Goal: Information Seeking & Learning: Learn about a topic

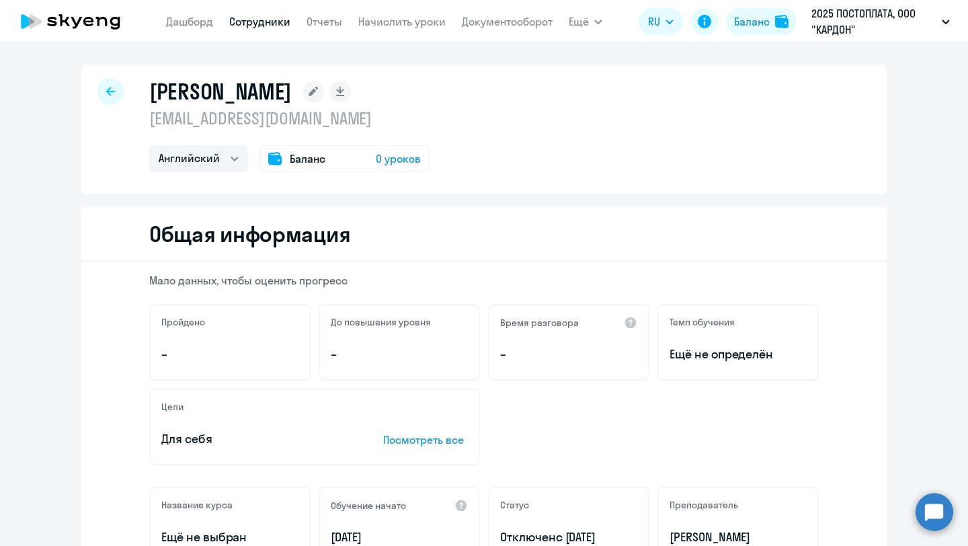
select select "english"
click at [250, 23] on link "Сотрудники" at bounding box center [259, 21] width 61 height 13
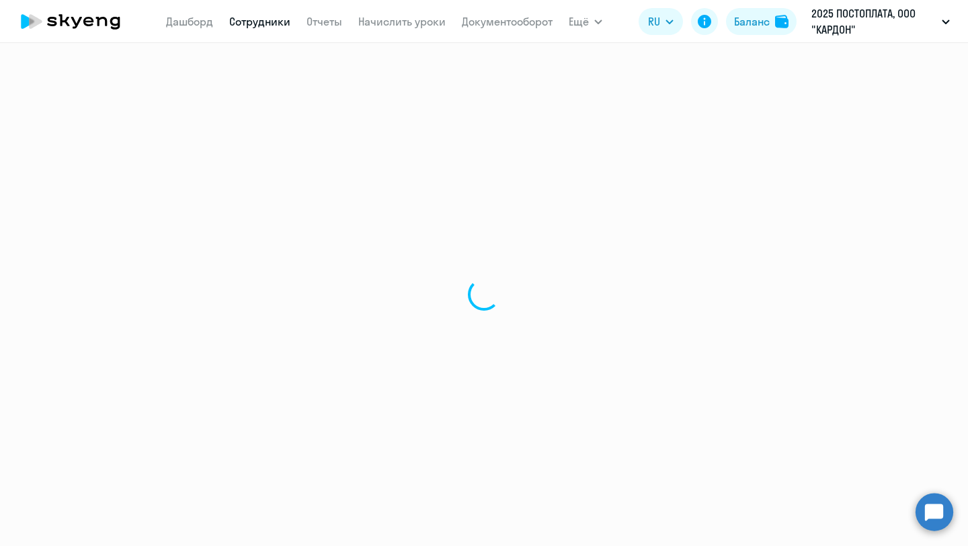
select select "30"
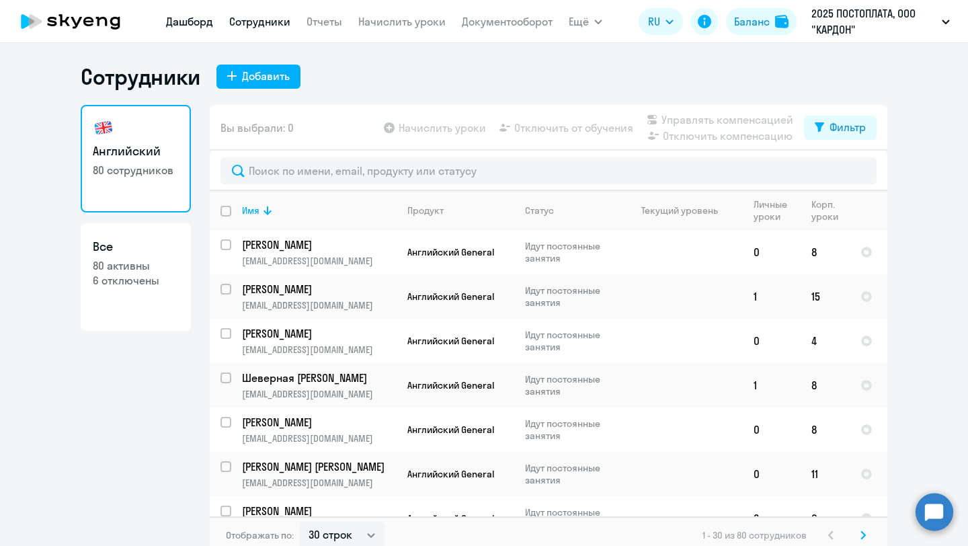
click at [200, 15] on link "Дашборд" at bounding box center [189, 21] width 47 height 13
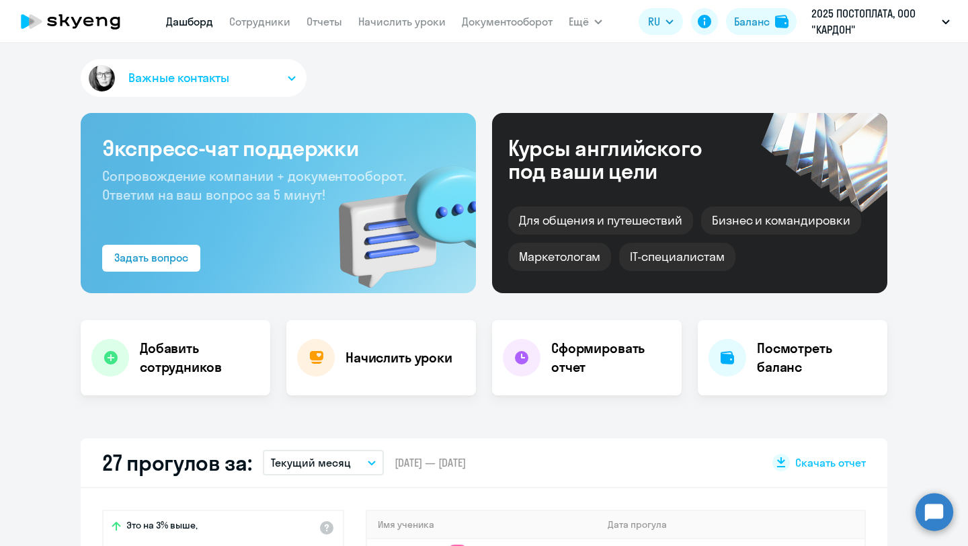
select select "30"
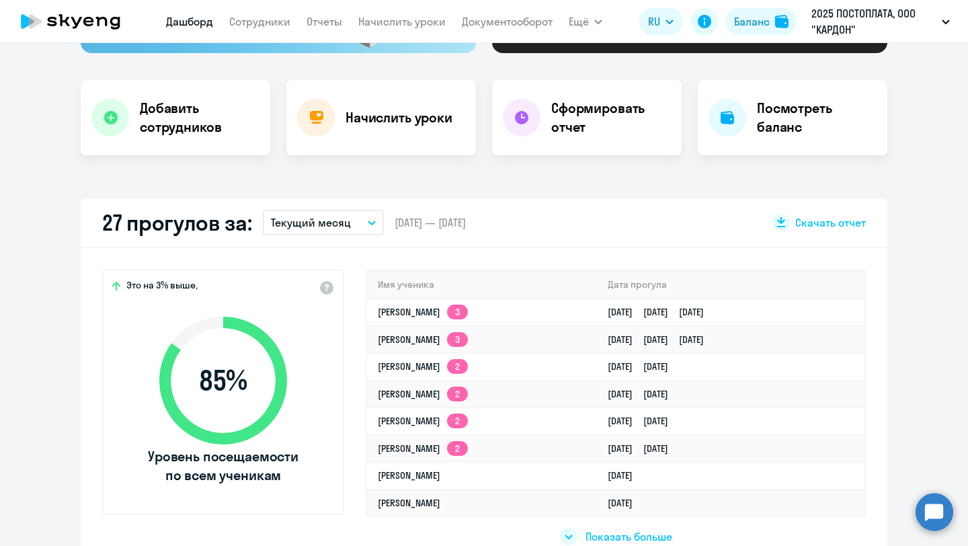
scroll to position [335, 0]
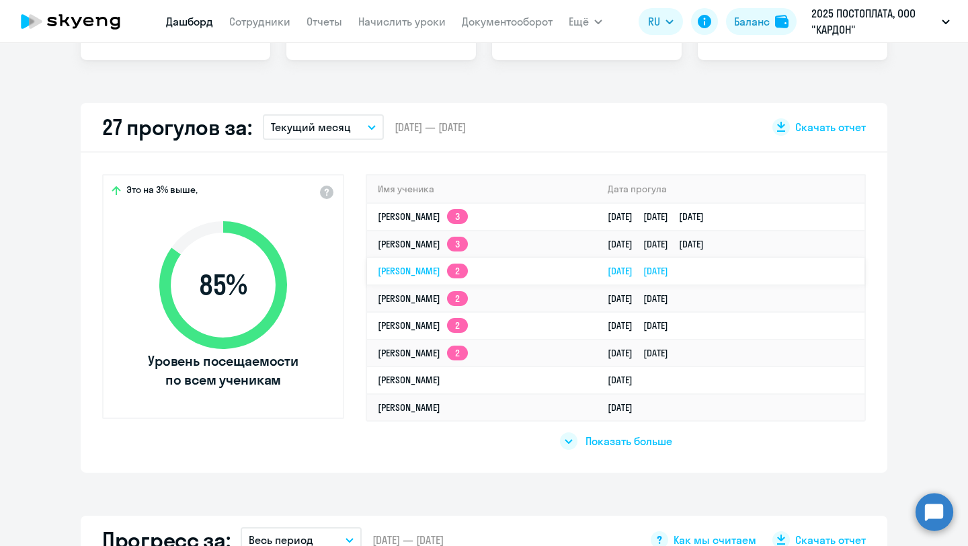
click at [452, 279] on td "[PERSON_NAME] 2" at bounding box center [482, 271] width 230 height 28
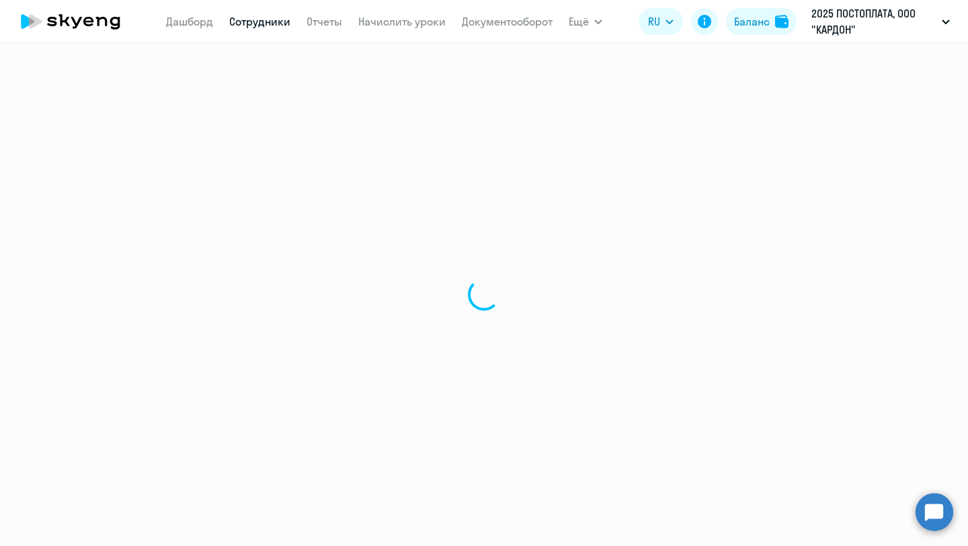
select select "english"
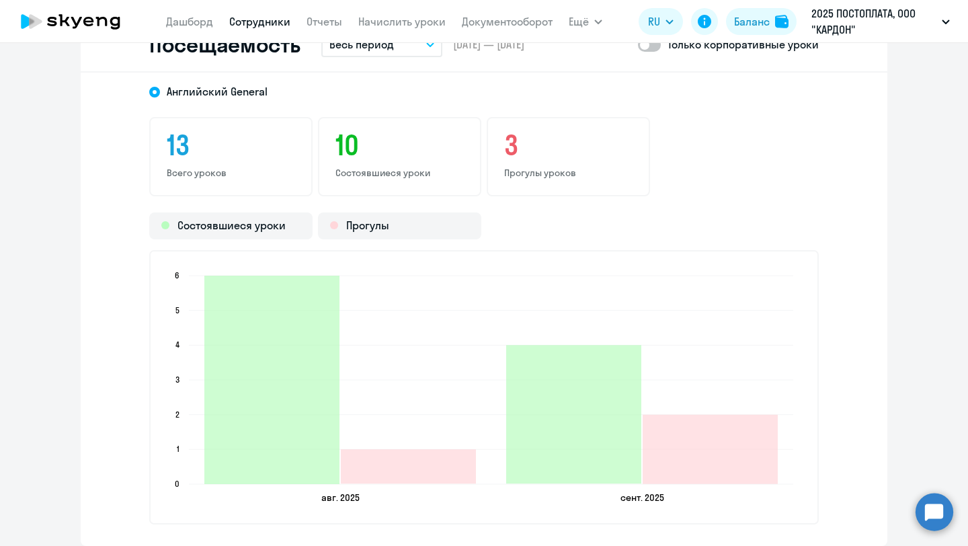
scroll to position [1629, 0]
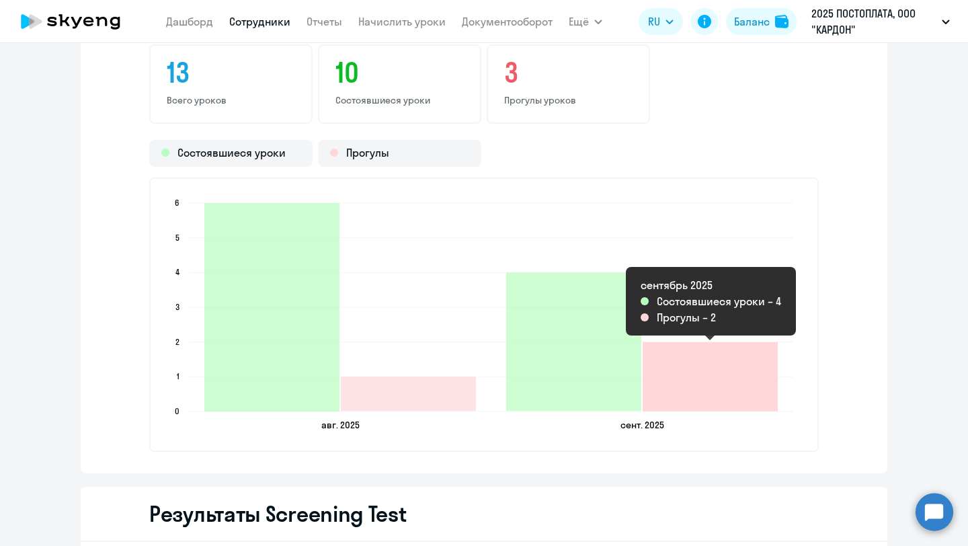
click at [704, 370] on icon "2025-09-11T21:00:00.000Z Прогулы 2" at bounding box center [710, 376] width 135 height 69
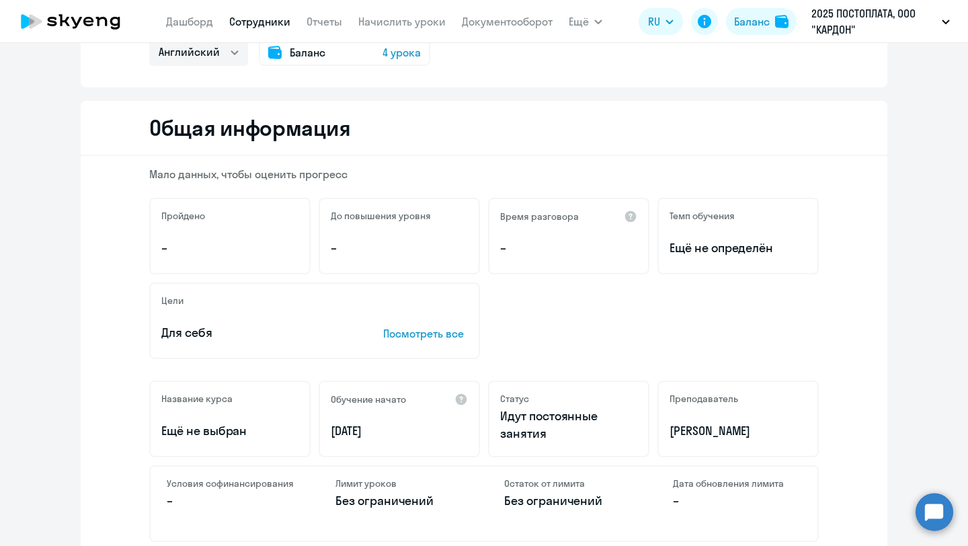
scroll to position [0, 0]
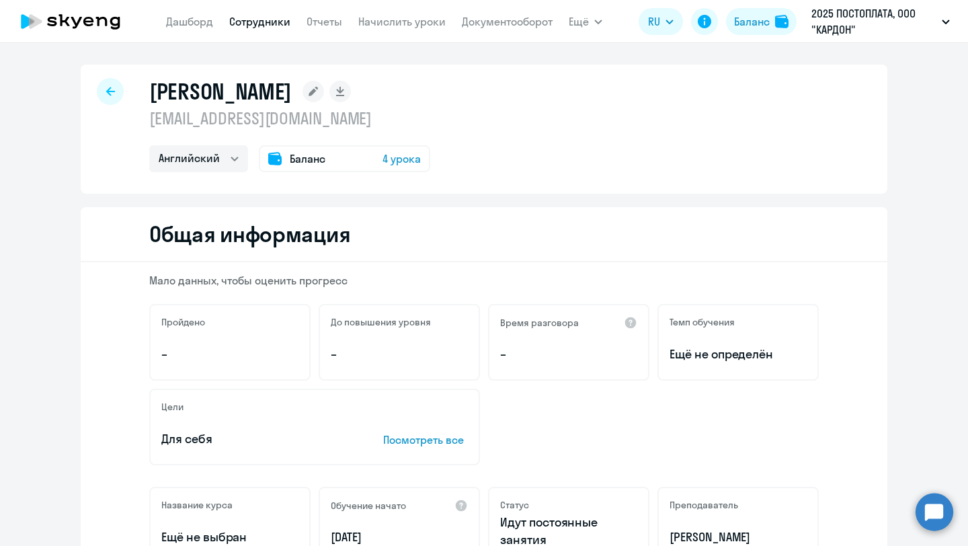
click at [408, 155] on span "4 урока" at bounding box center [401, 159] width 38 height 16
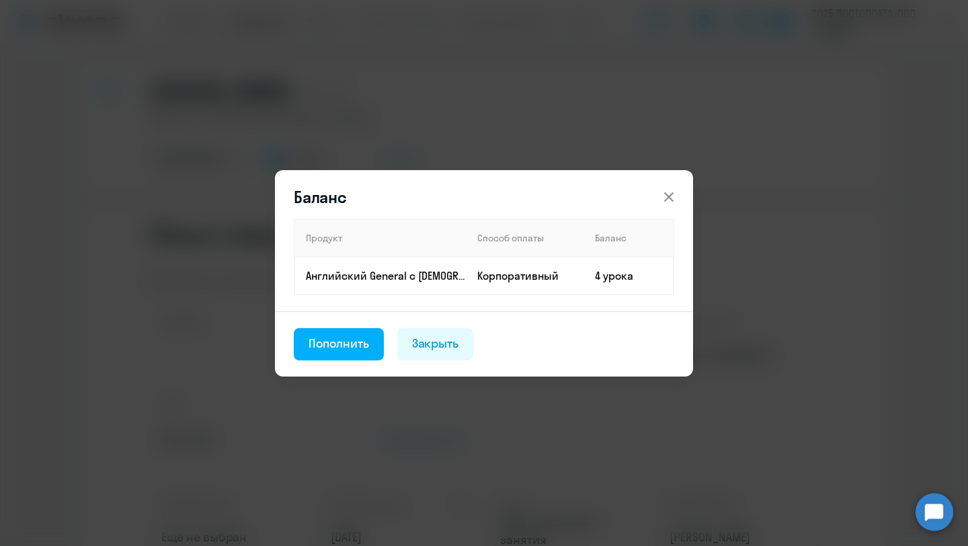
click at [499, 136] on div "Баланс Продукт Способ оплаты Баланс Английский General с [DEMOGRAPHIC_DATA] пре…" at bounding box center [484, 273] width 651 height 376
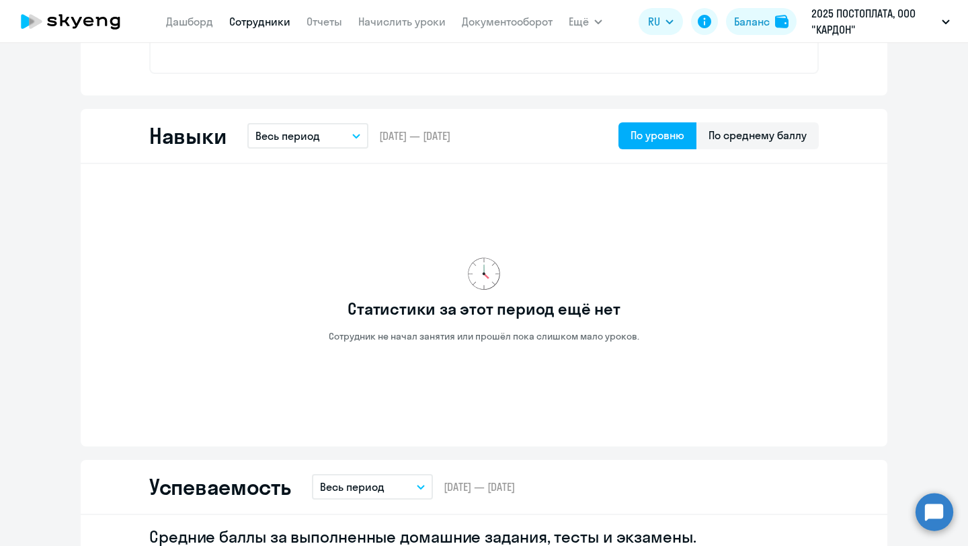
scroll to position [668, 0]
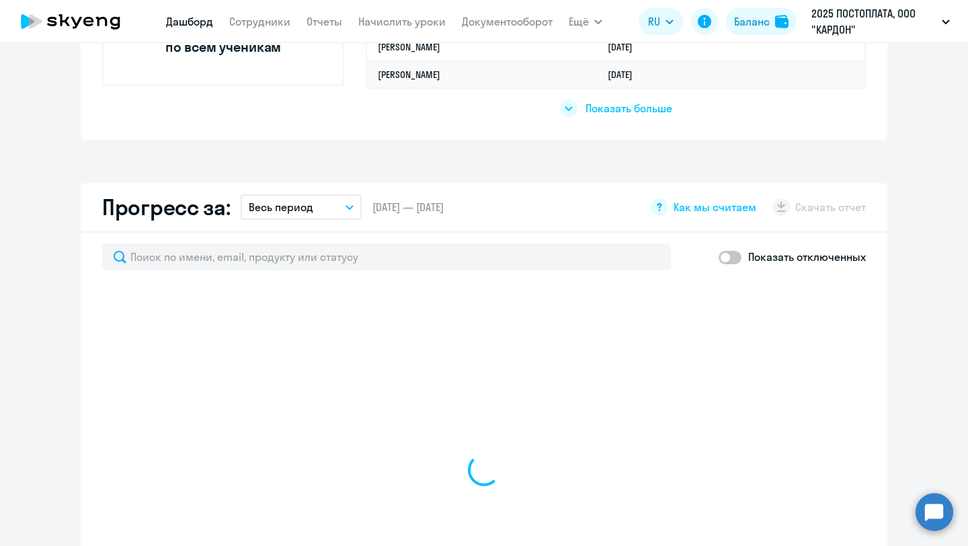
select select "30"
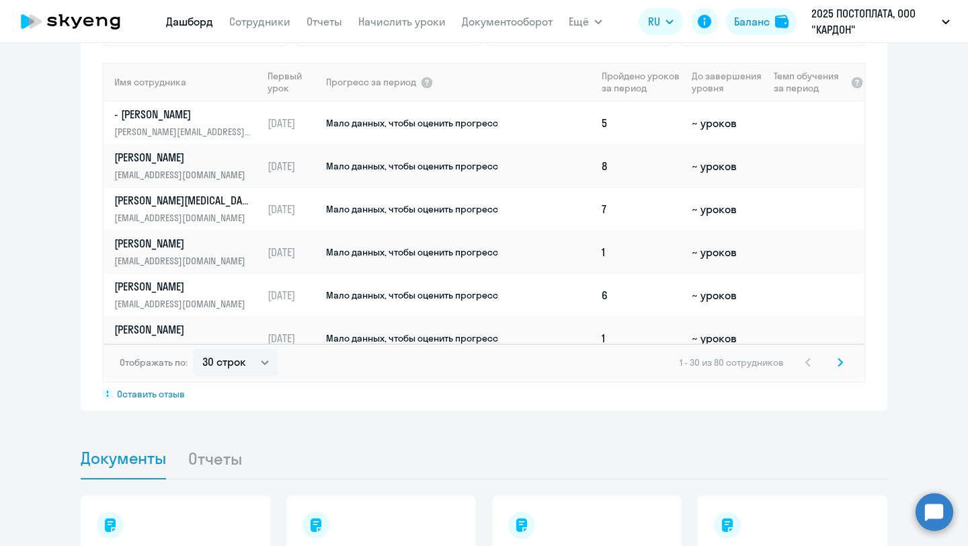
scroll to position [1011, 0]
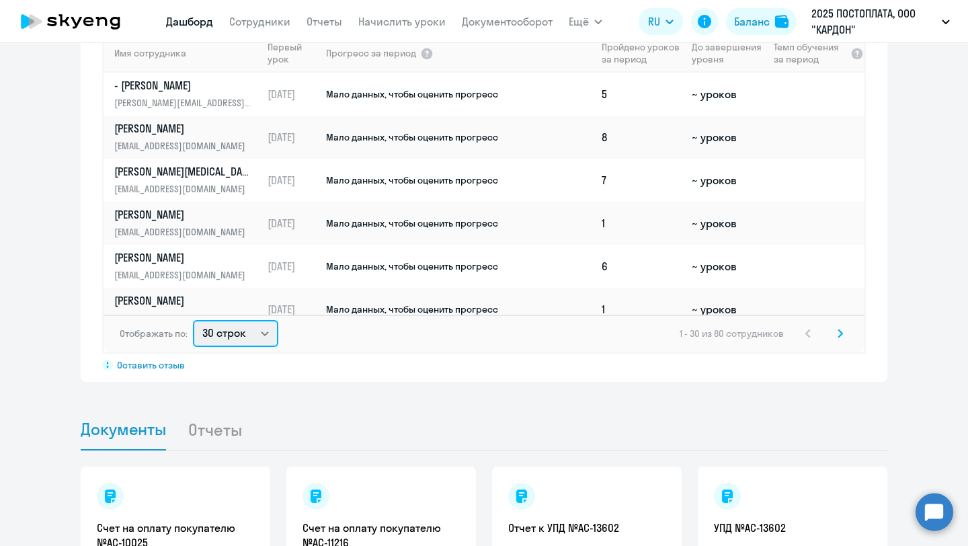
click at [261, 337] on select "30 строк 50 строк 100 строк" at bounding box center [235, 333] width 85 height 27
click at [267, 28] on link "Сотрудники" at bounding box center [259, 21] width 61 height 13
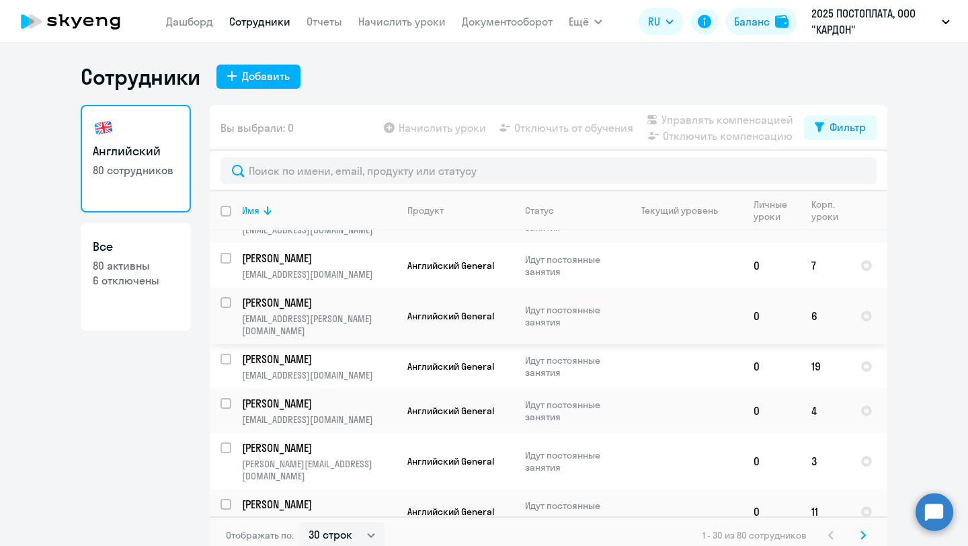
scroll to position [451, 0]
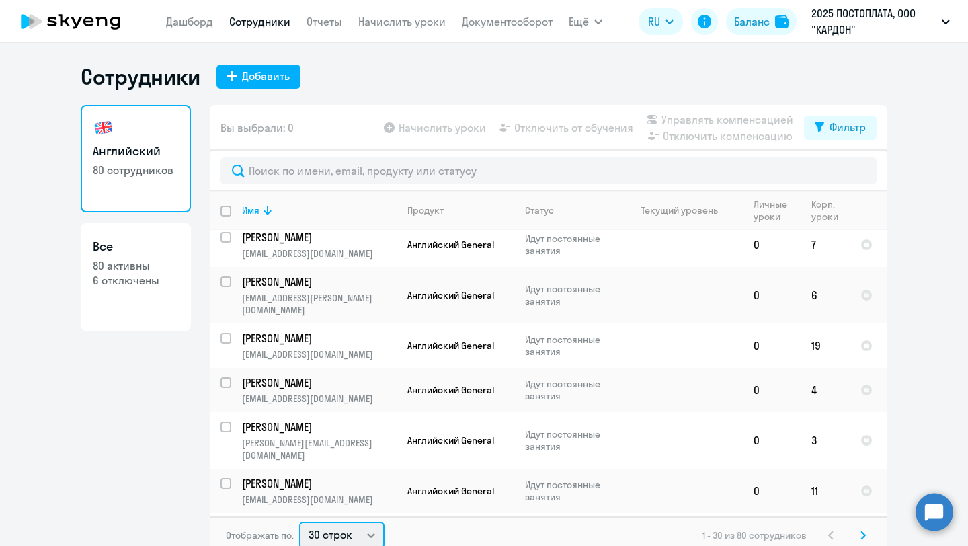
click at [348, 530] on select "30 строк 50 строк 100 строк" at bounding box center [341, 535] width 85 height 27
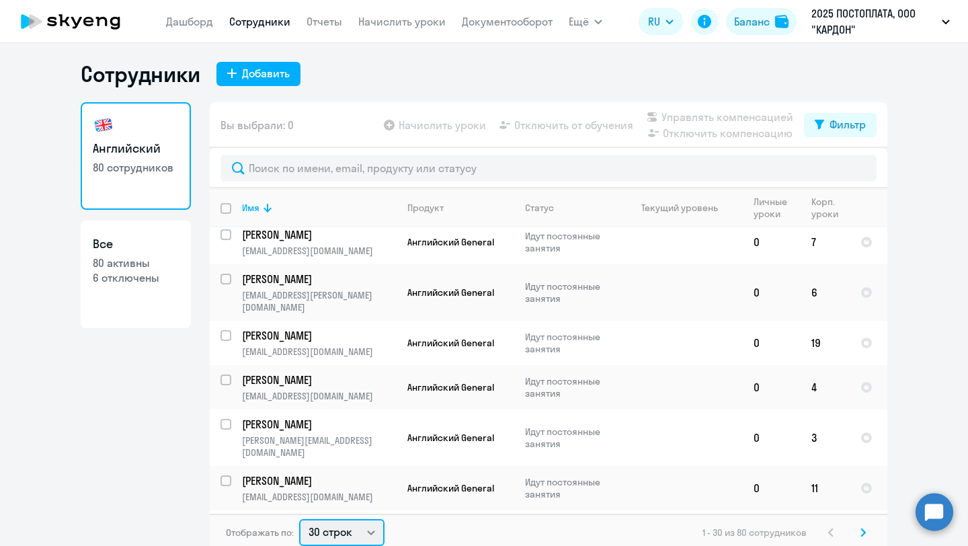
select select "100"
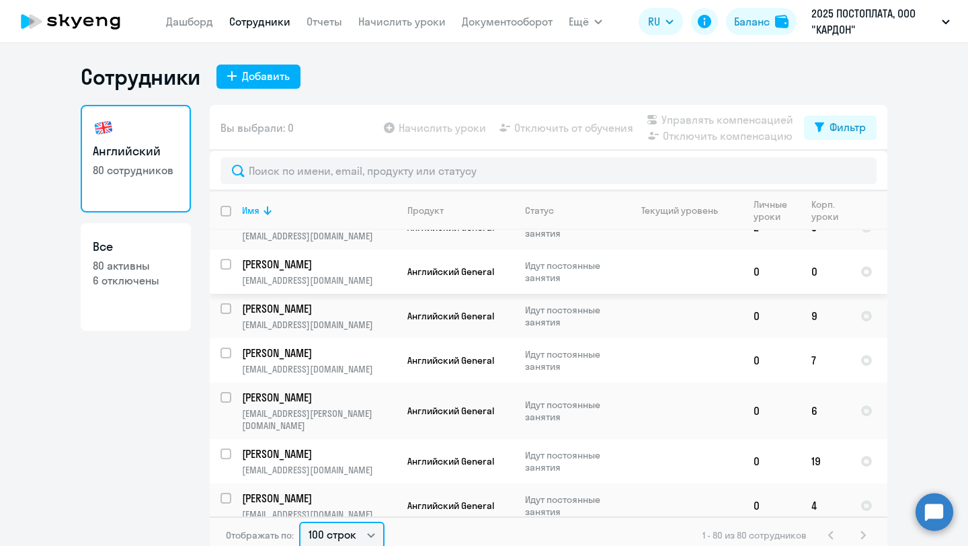
scroll to position [381, 0]
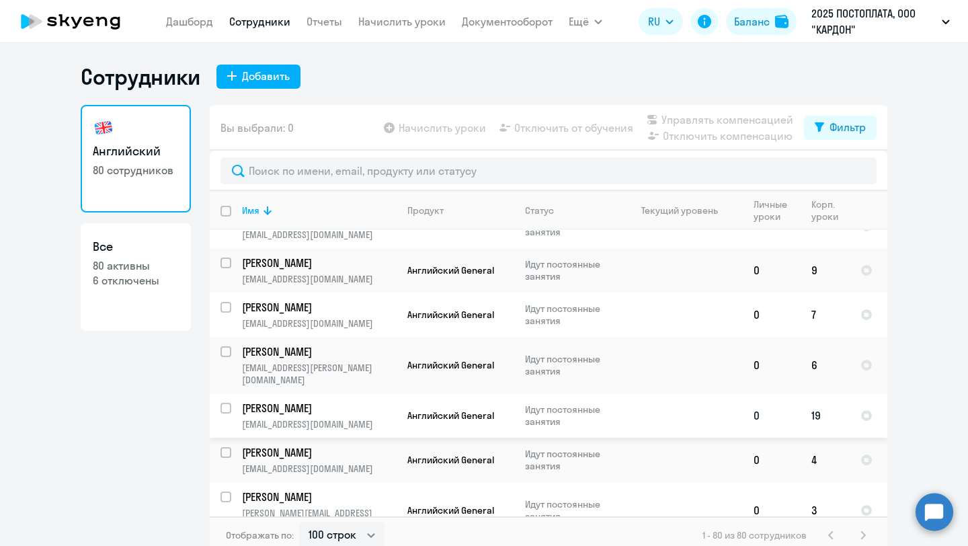
click at [608, 403] on p "Идут постоянные занятия" at bounding box center [571, 415] width 92 height 24
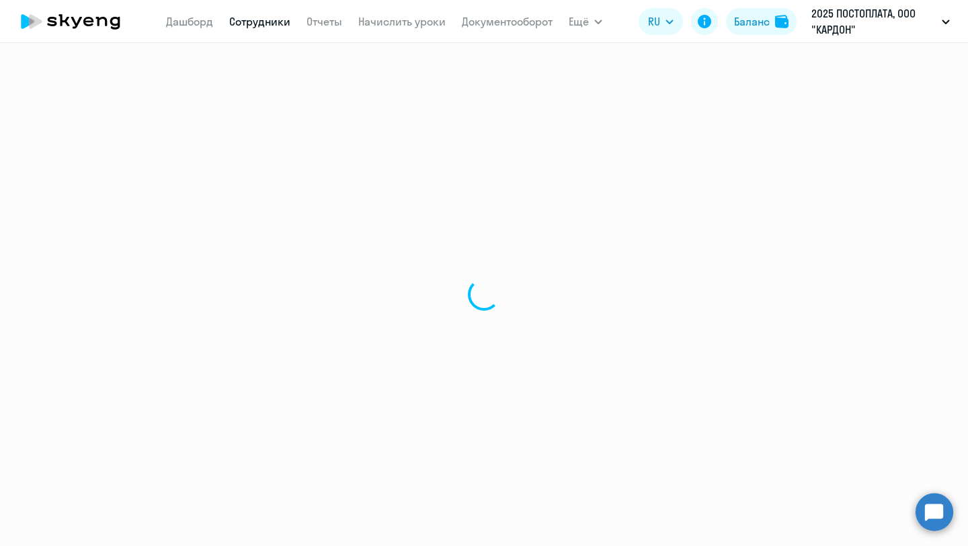
select select "english"
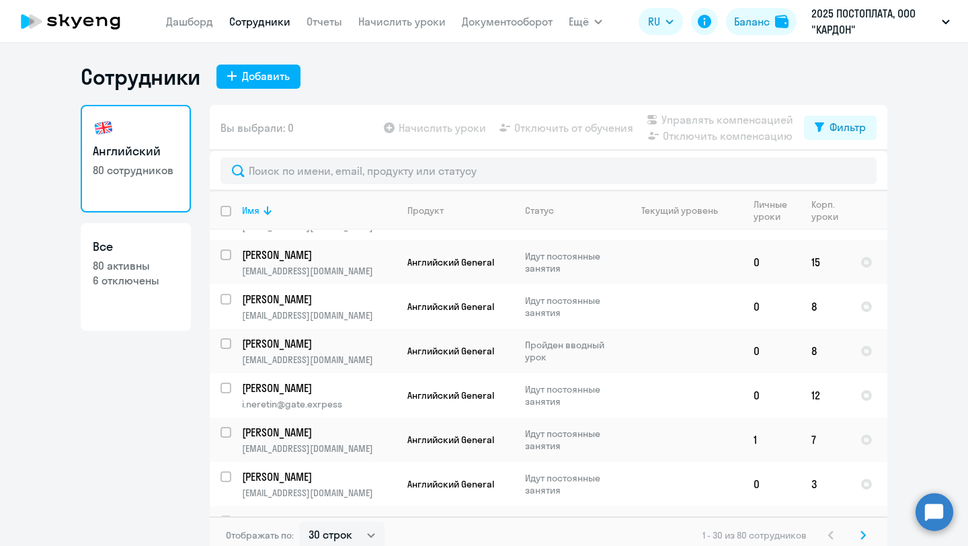
scroll to position [8, 0]
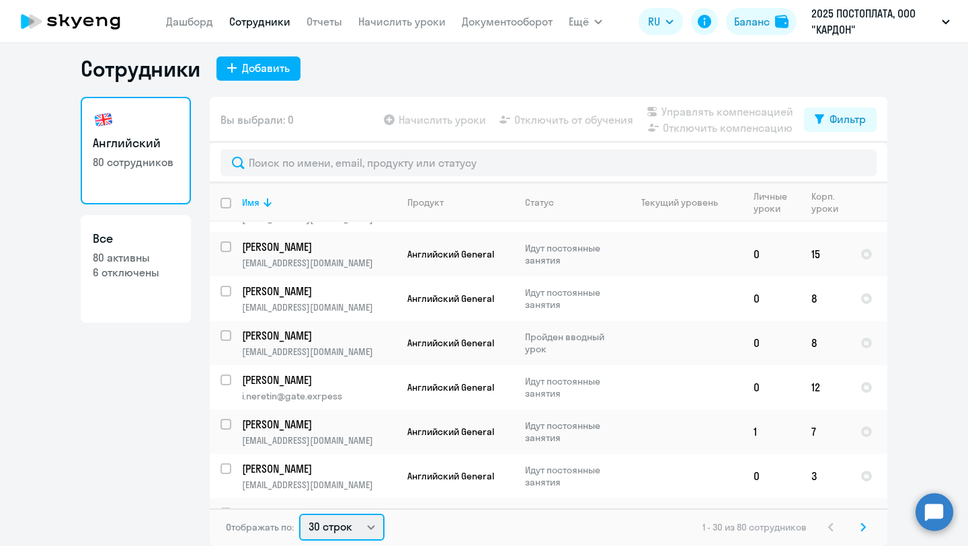
click at [366, 534] on select "30 строк 50 строк 100 строк" at bounding box center [341, 526] width 85 height 27
select select "100"
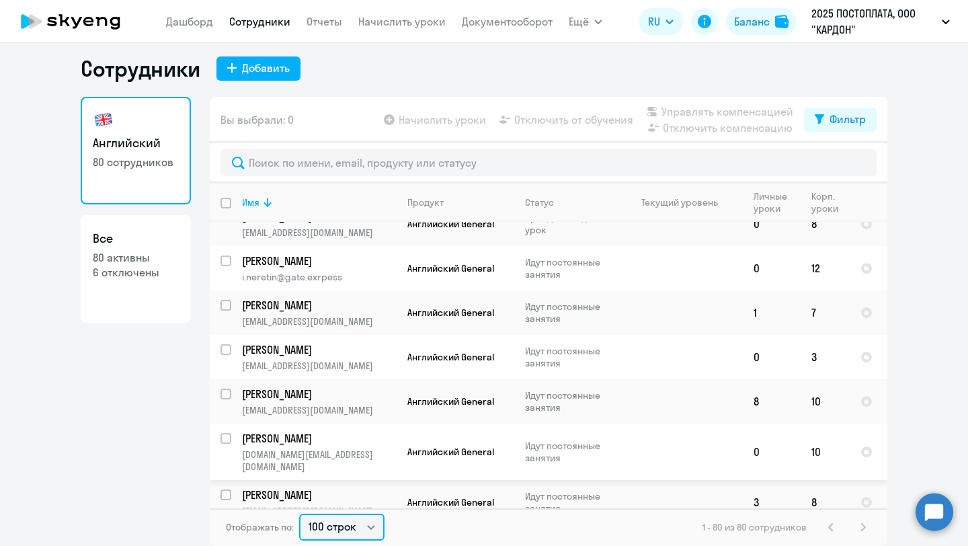
scroll to position [1163, 0]
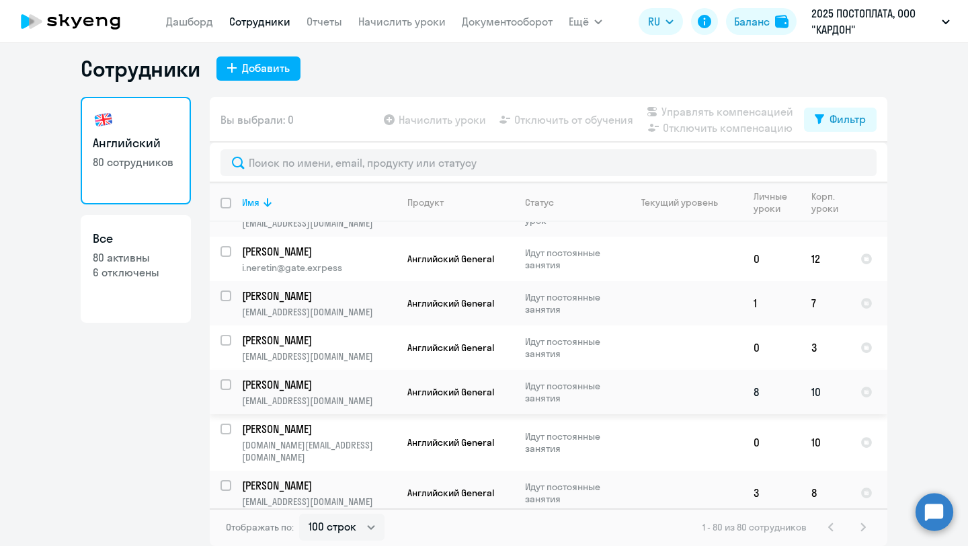
click at [545, 380] on p "Идут постоянные занятия" at bounding box center [571, 392] width 92 height 24
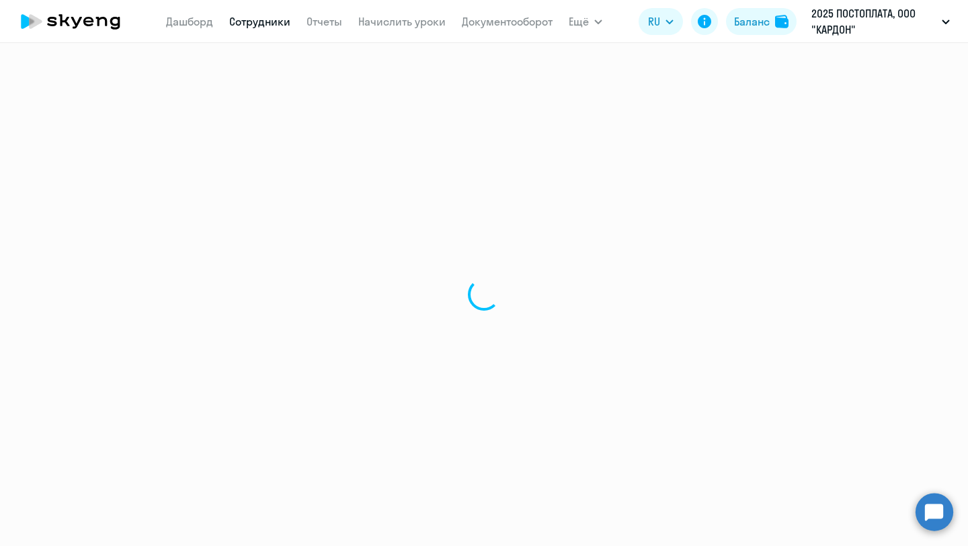
select select "english"
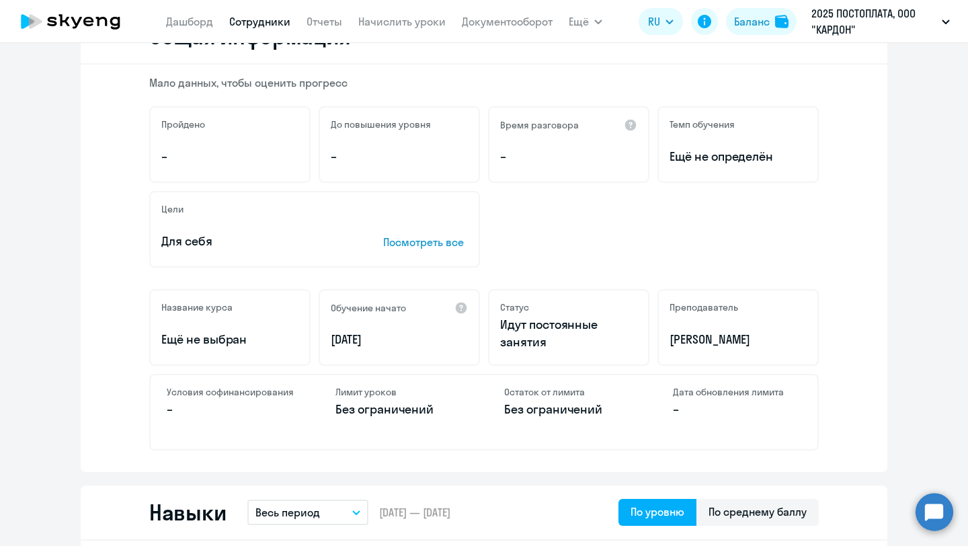
scroll to position [212, 0]
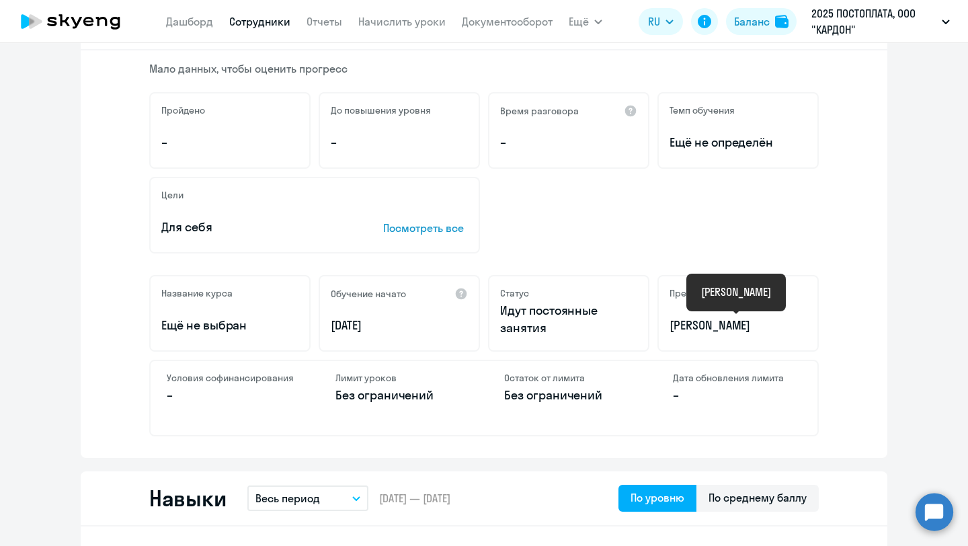
click at [693, 329] on p "[PERSON_NAME]" at bounding box center [737, 325] width 137 height 17
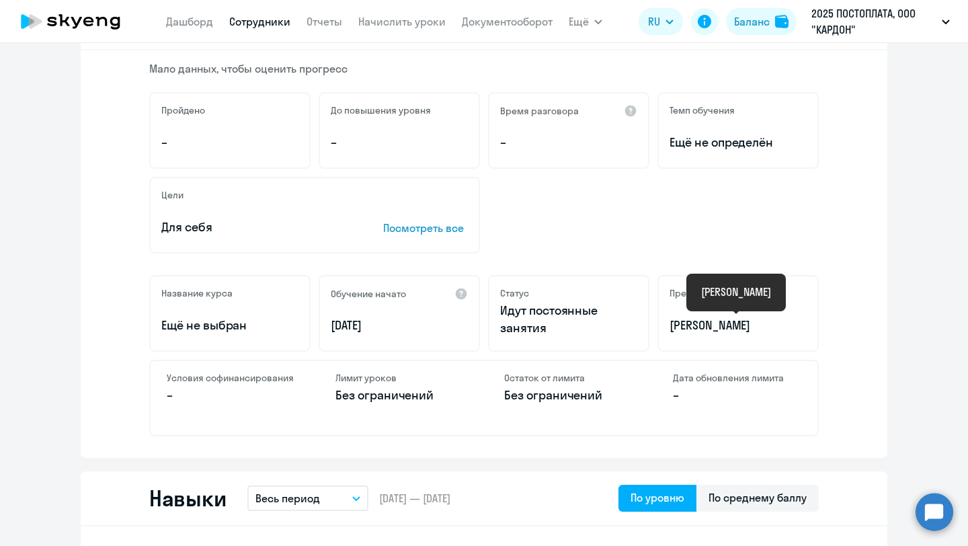
click at [688, 327] on p "[PERSON_NAME]" at bounding box center [737, 325] width 137 height 17
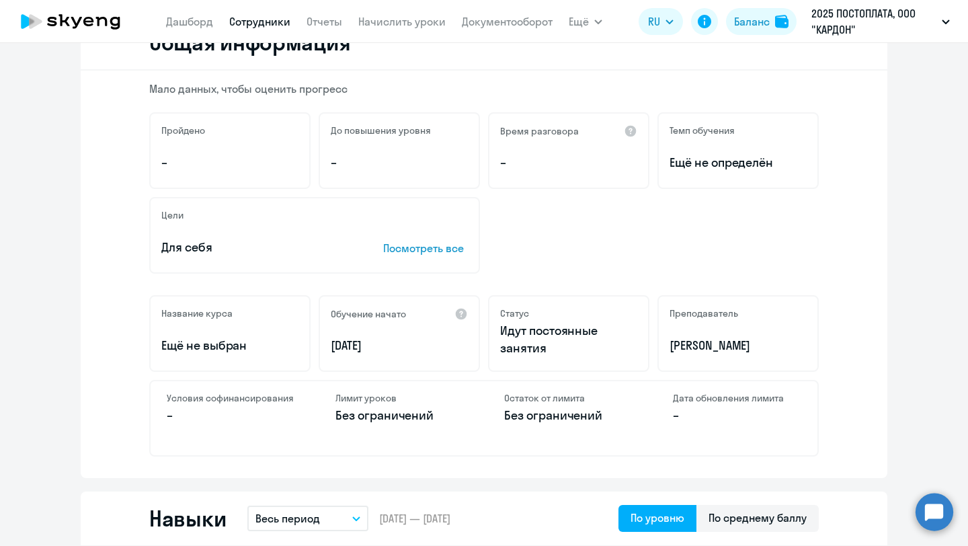
scroll to position [192, 0]
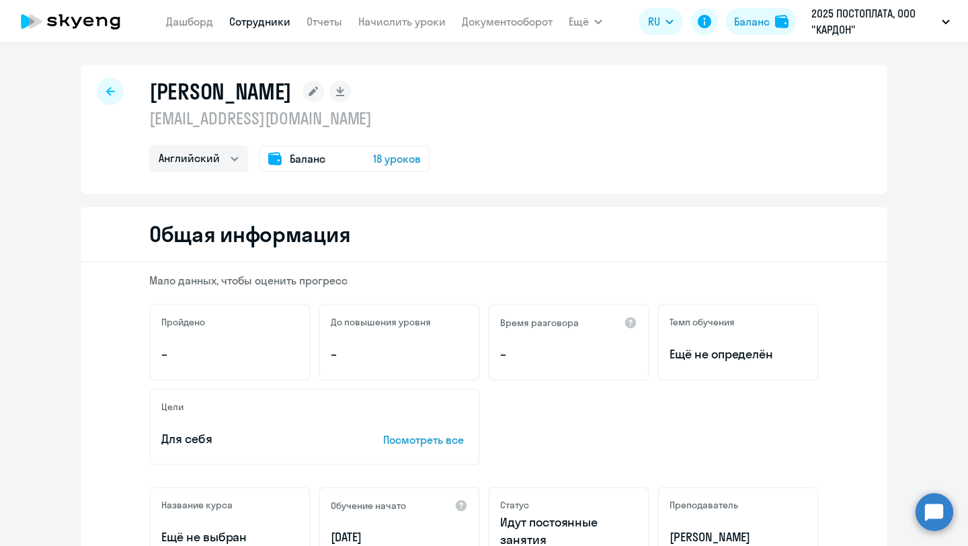
select select "30"
